Goal: Information Seeking & Learning: Understand process/instructions

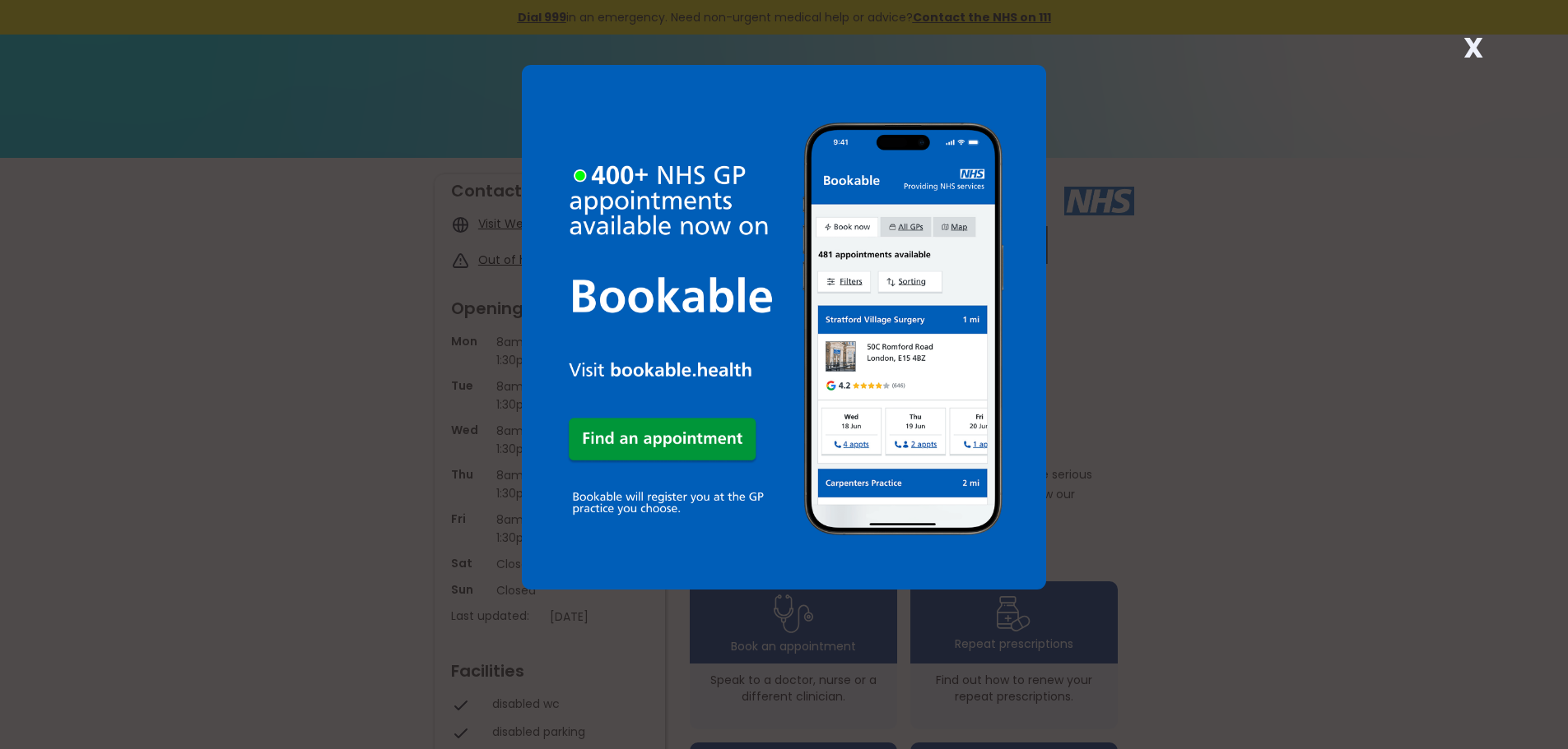
click at [694, 432] on img at bounding box center [784, 327] width 525 height 525
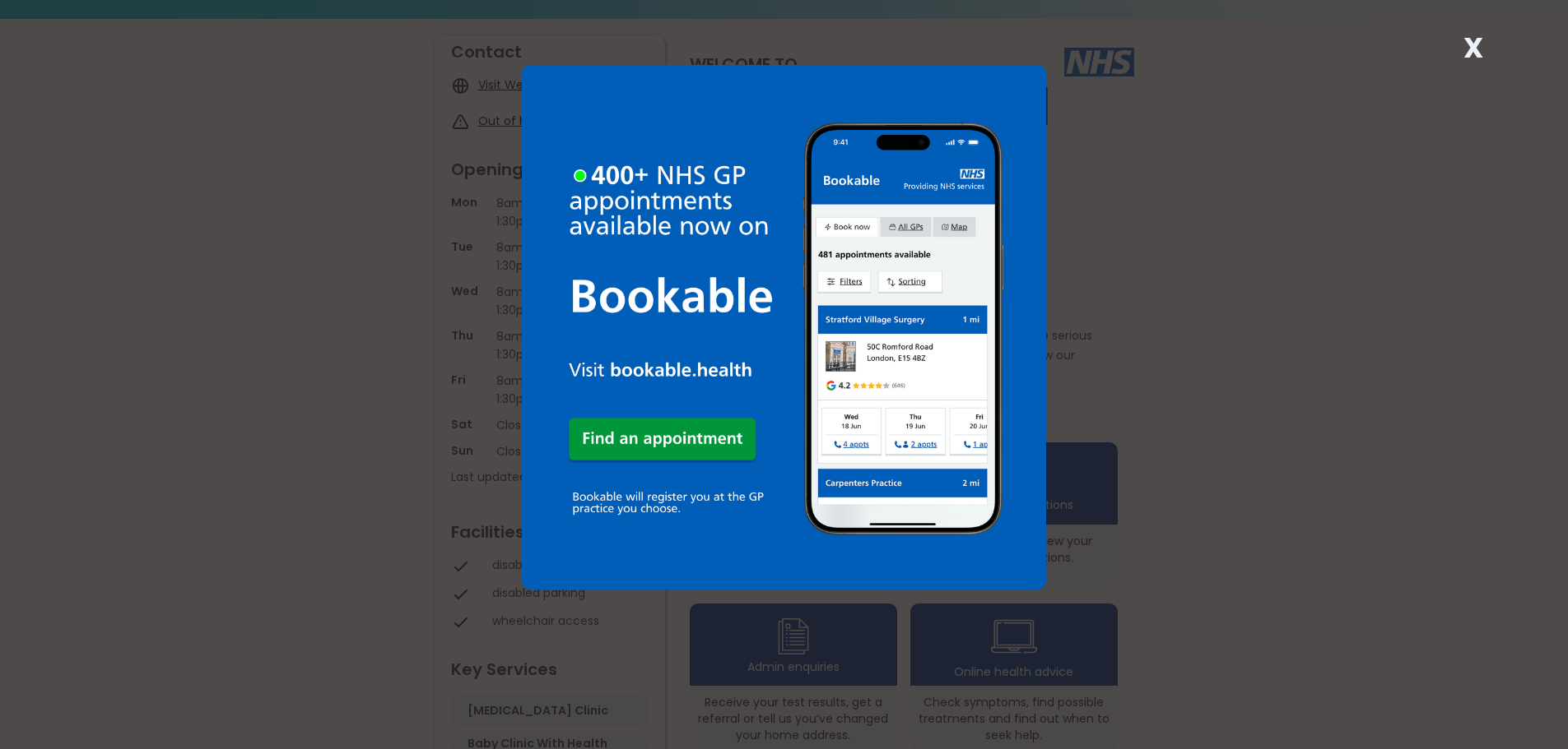
scroll to position [82, 0]
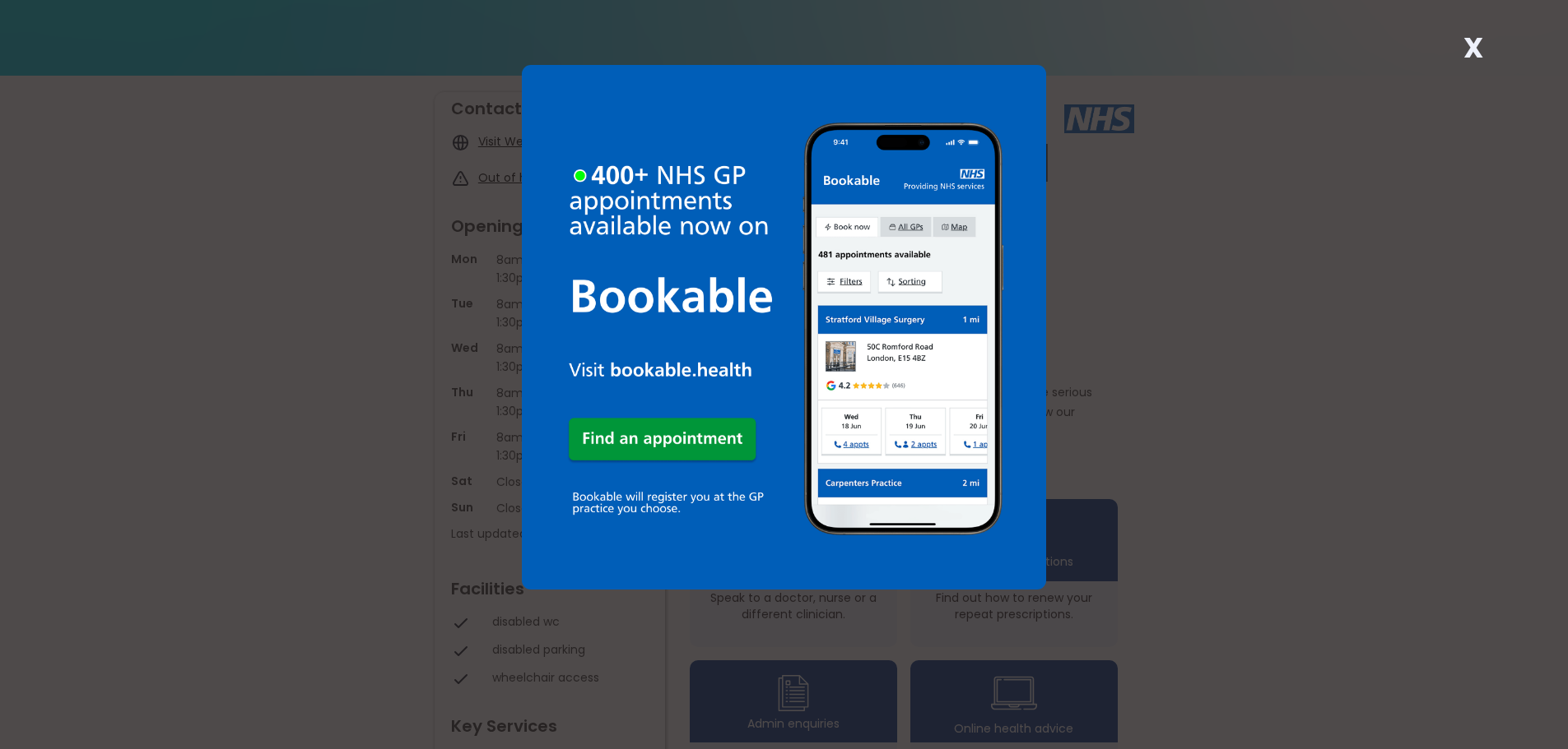
click at [1465, 43] on strong "X" at bounding box center [1473, 48] width 20 height 40
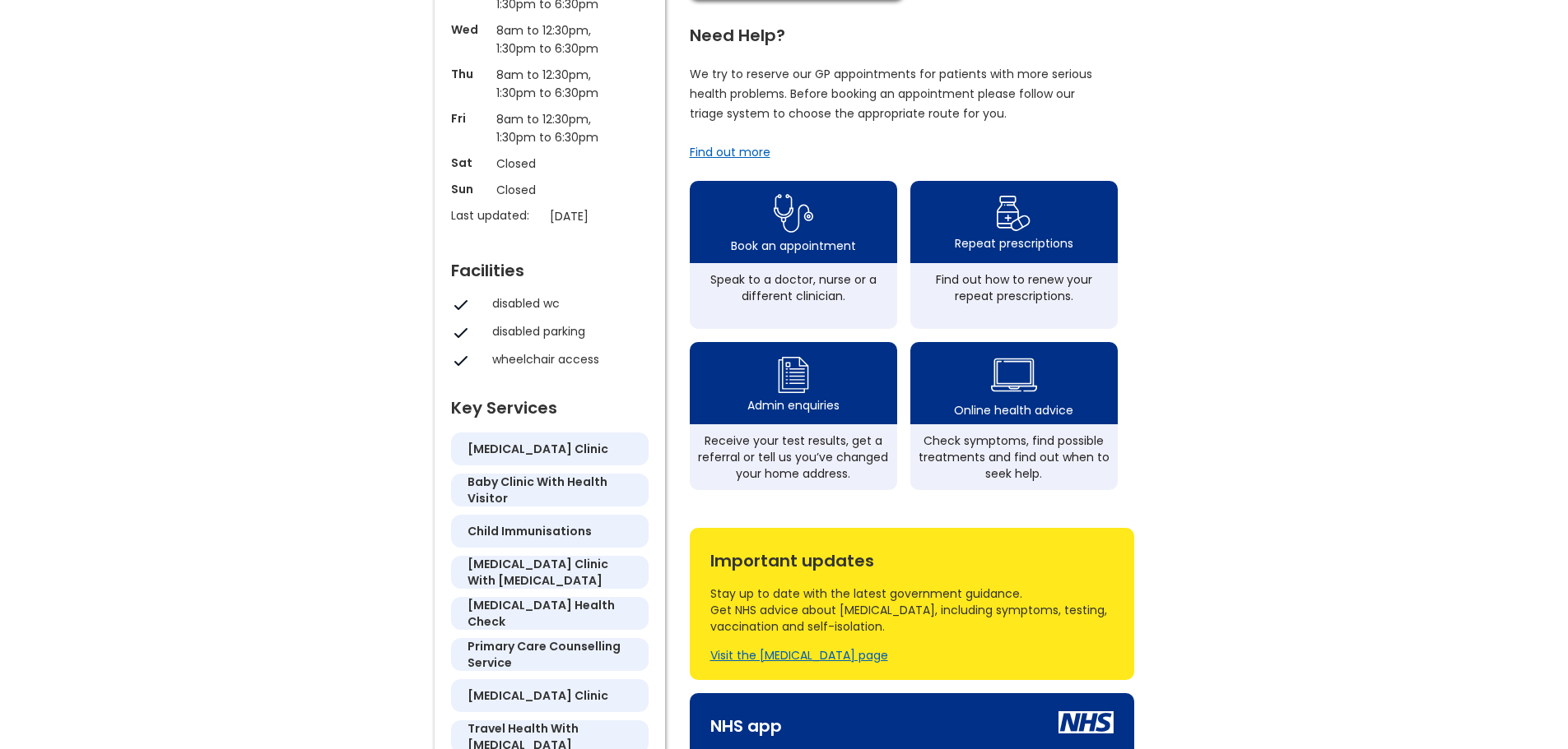
scroll to position [412, 0]
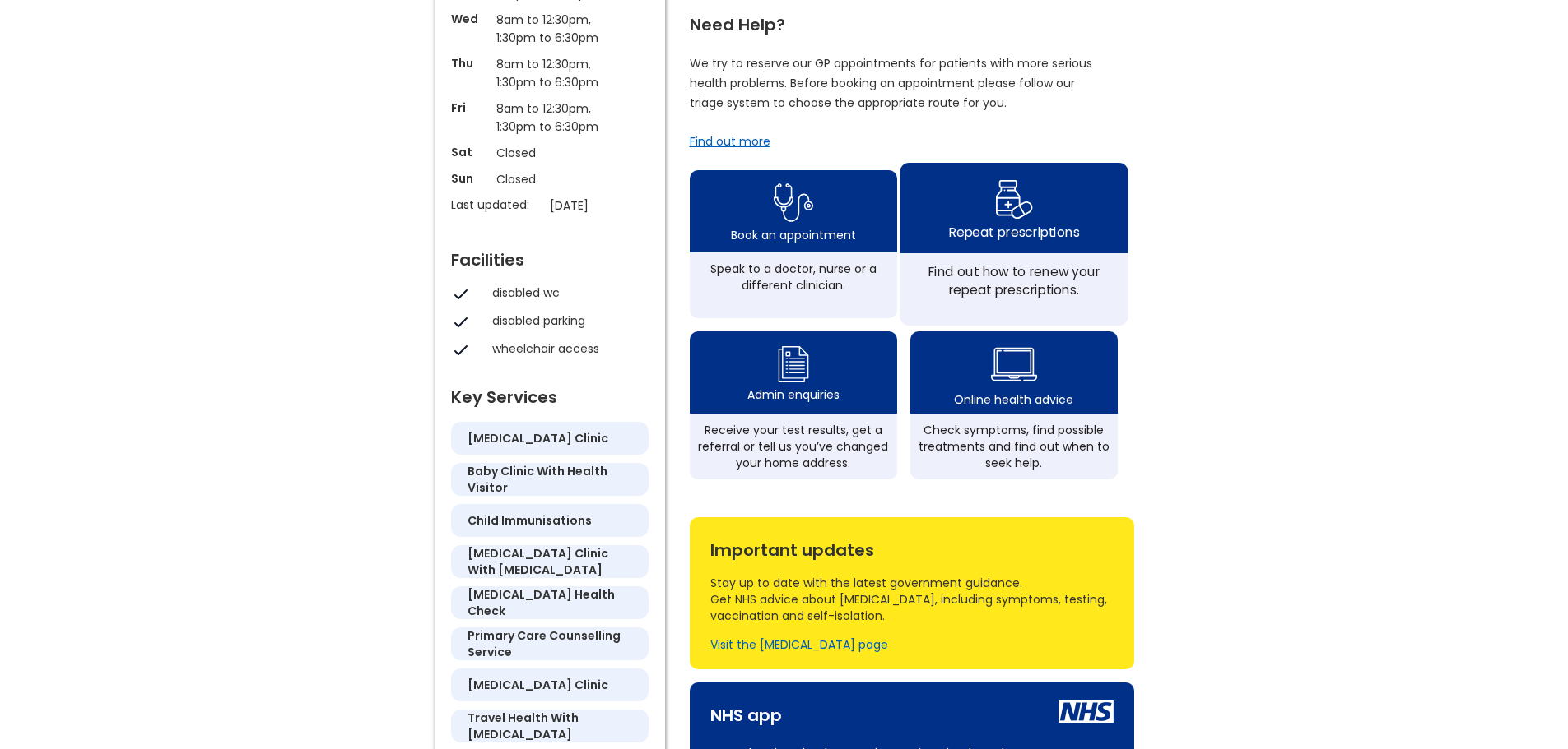
click at [1013, 299] on div "Find out how to renew your repeat prescriptions." at bounding box center [1012, 281] width 209 height 36
